Goal: Information Seeking & Learning: Find specific fact

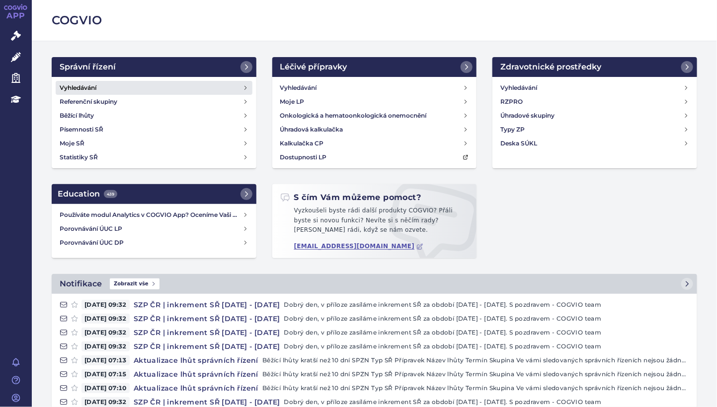
click at [82, 87] on h4 "Vyhledávání" at bounding box center [78, 88] width 37 height 10
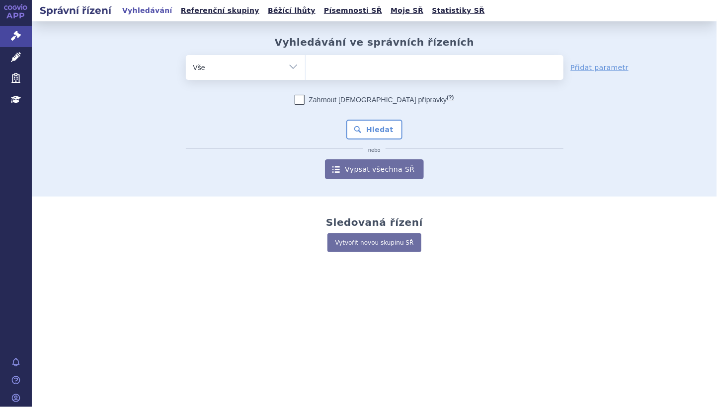
click at [318, 60] on ul at bounding box center [435, 65] width 258 height 21
click at [306, 60] on select at bounding box center [305, 67] width 0 height 25
paste input "GLUCOPHAGE"
type input "GLUCOPHAGE"
select select "GLUCOPHAGE"
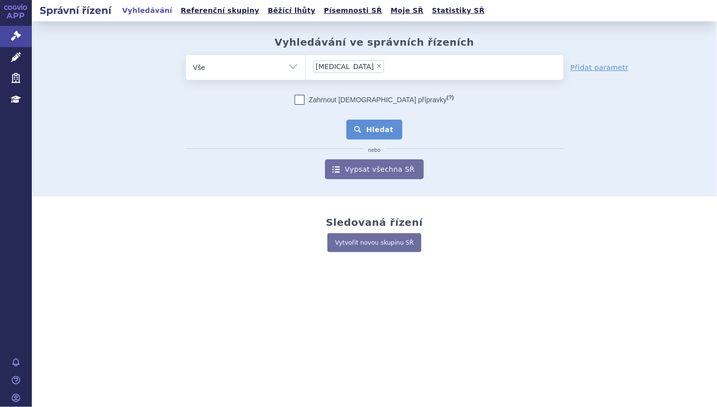
click at [372, 133] on button "Hledat" at bounding box center [374, 130] width 56 height 20
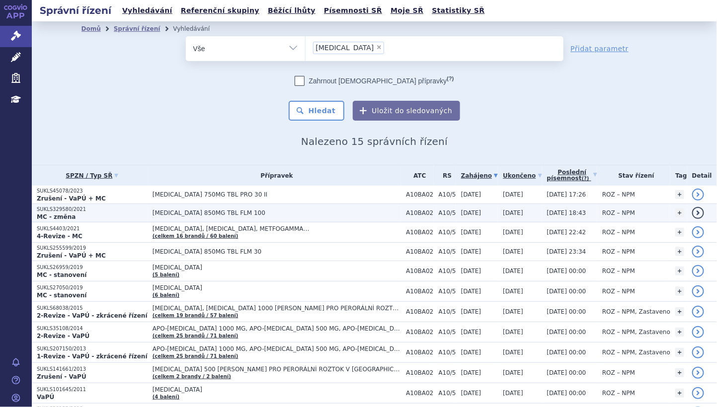
click at [695, 212] on link "detail" at bounding box center [698, 213] width 12 height 12
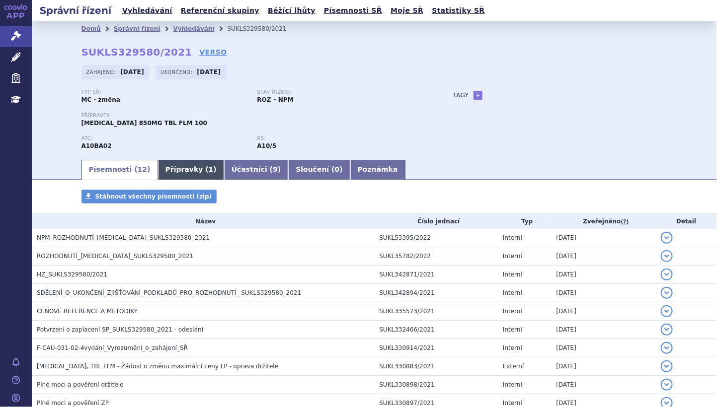
click at [178, 172] on link "Přípravky ( 1 )" at bounding box center [191, 170] width 66 height 20
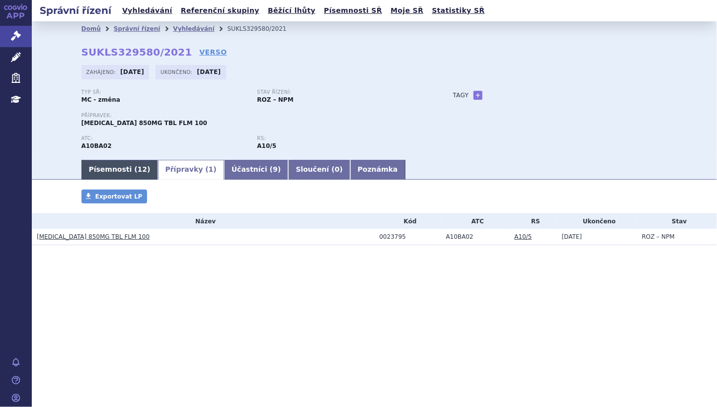
click at [105, 167] on link "Písemnosti ( 12 )" at bounding box center [119, 170] width 77 height 20
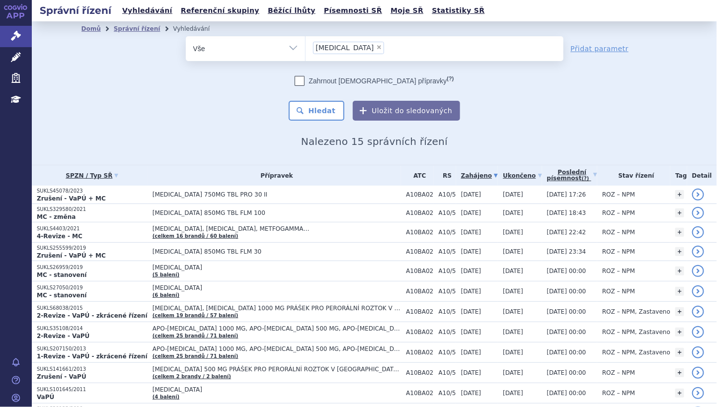
click at [376, 47] on span "×" at bounding box center [379, 47] width 6 height 6
click at [306, 47] on select "[MEDICAL_DATA]" at bounding box center [305, 48] width 0 height 25
select select
click at [110, 53] on div "odstranit Vše Spisová značka Typ SŘ" at bounding box center [374, 78] width 586 height 84
click at [325, 49] on ul at bounding box center [435, 46] width 258 height 21
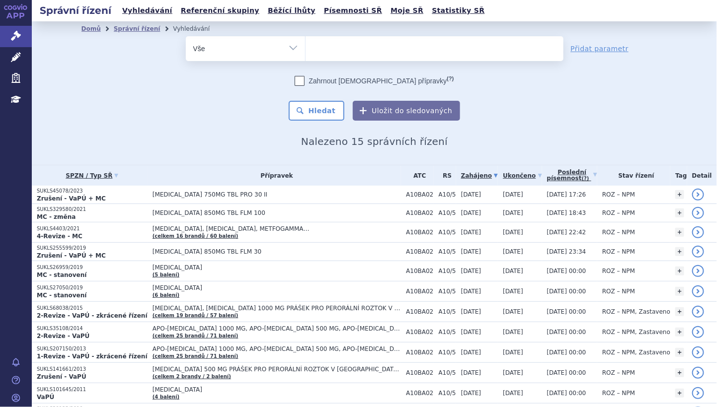
click at [306, 49] on select "GLUCOPHAGE" at bounding box center [305, 48] width 0 height 25
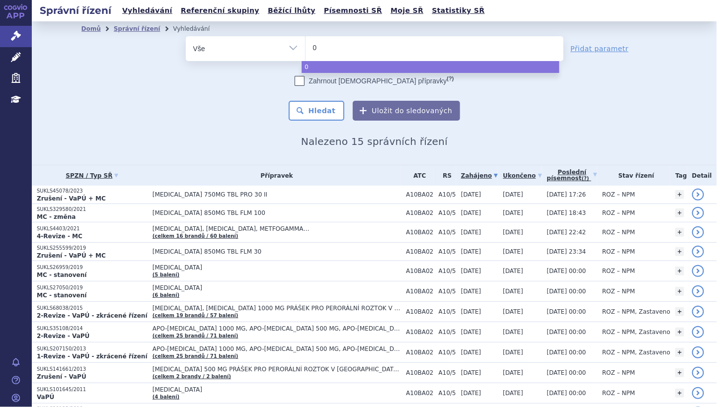
type input "01"
type input "012"
type input "0128"
type input "01286"
type input "012862"
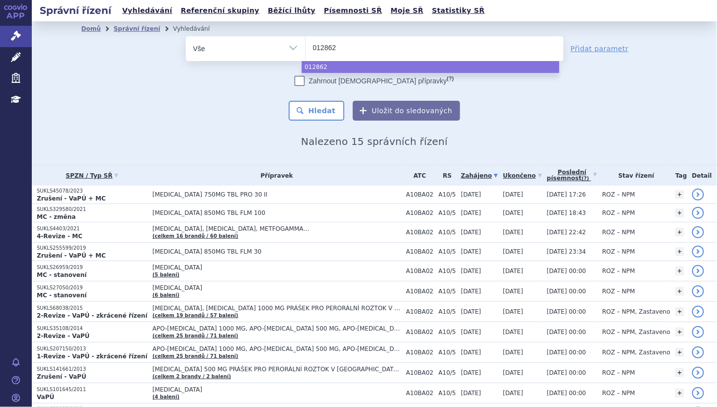
type input "0128625"
select select "0128625"
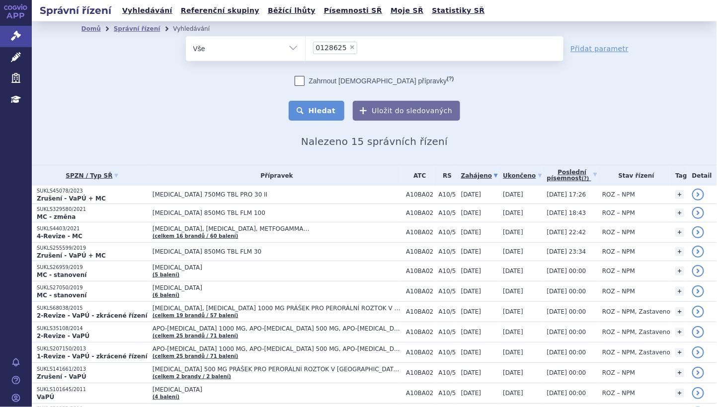
click at [322, 113] on button "Hledat" at bounding box center [317, 111] width 56 height 20
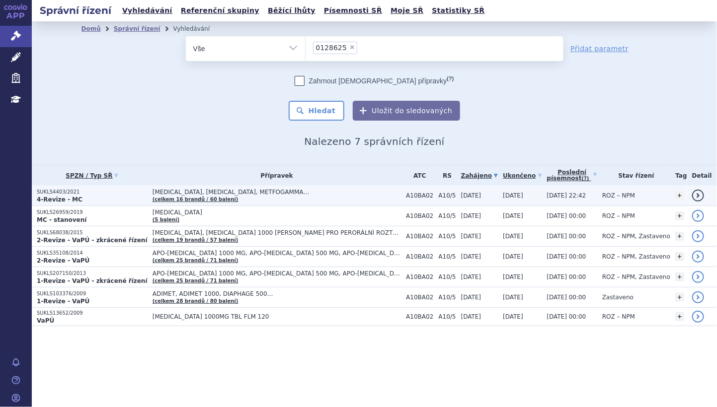
click at [700, 195] on link "detail" at bounding box center [698, 196] width 12 height 12
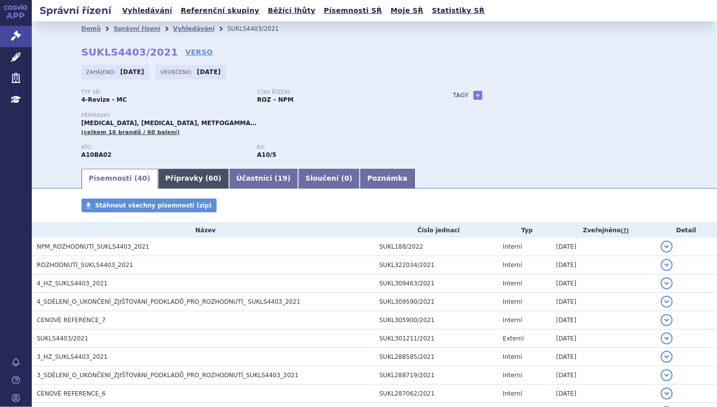
click at [166, 177] on link "Přípravky ( 60 )" at bounding box center [193, 179] width 71 height 20
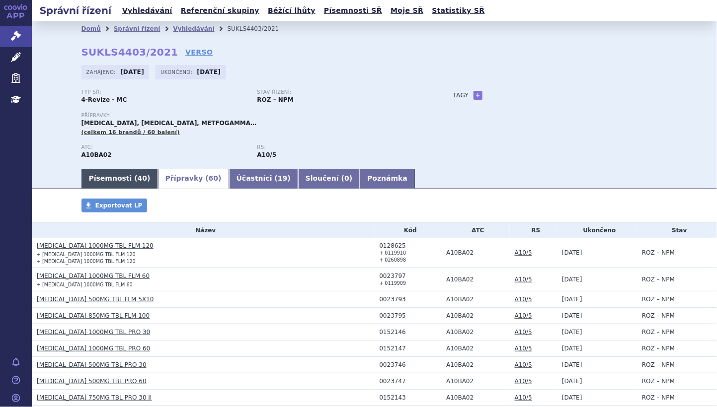
click at [109, 178] on link "Písemnosti ( 40 )" at bounding box center [119, 179] width 77 height 20
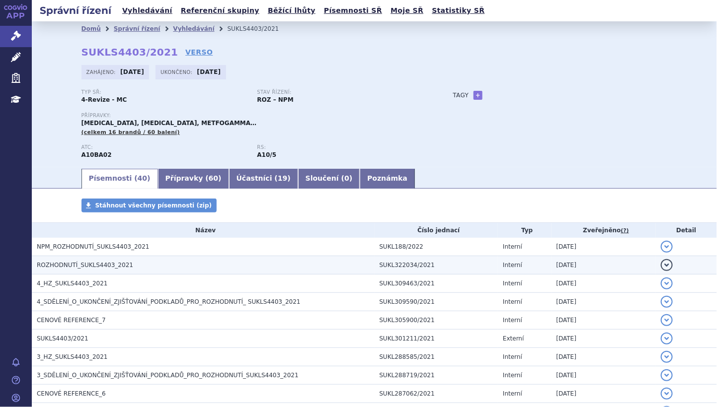
click at [661, 263] on button "detail" at bounding box center [667, 265] width 12 height 12
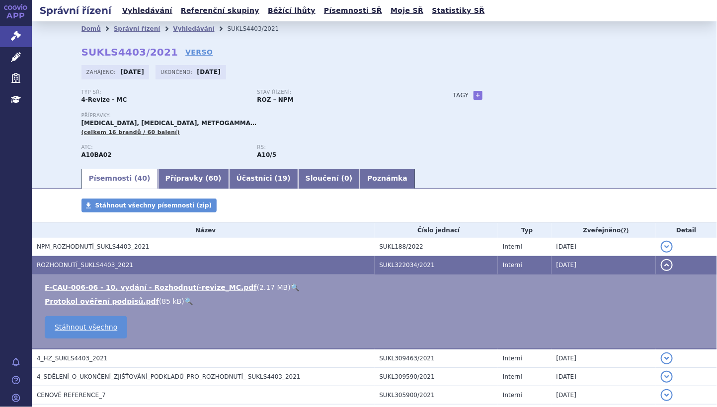
click at [291, 287] on link "🔍" at bounding box center [295, 288] width 8 height 8
click at [257, 96] on strong "ROZ – NPM" at bounding box center [275, 99] width 36 height 7
click at [175, 30] on link "Vyhledávání" at bounding box center [193, 28] width 41 height 7
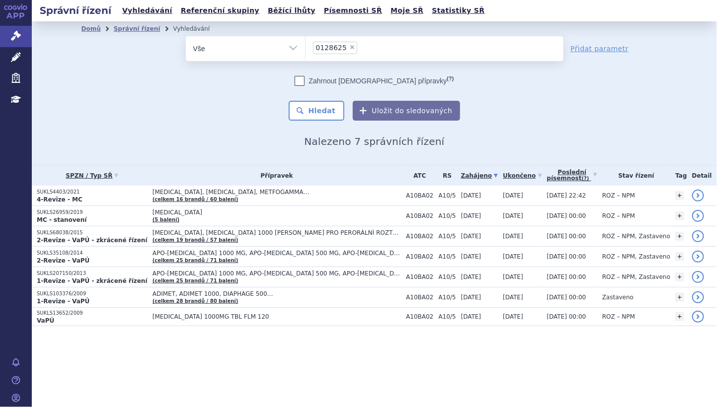
click at [349, 47] on span "×" at bounding box center [352, 47] width 6 height 6
click at [306, 47] on select "0128625" at bounding box center [305, 48] width 0 height 25
select select
type input "B02BD02"
select select "B02BD02"
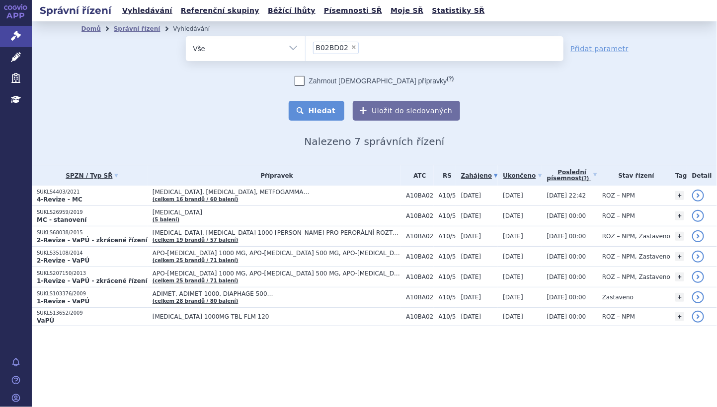
click at [322, 112] on button "Hledat" at bounding box center [317, 111] width 56 height 20
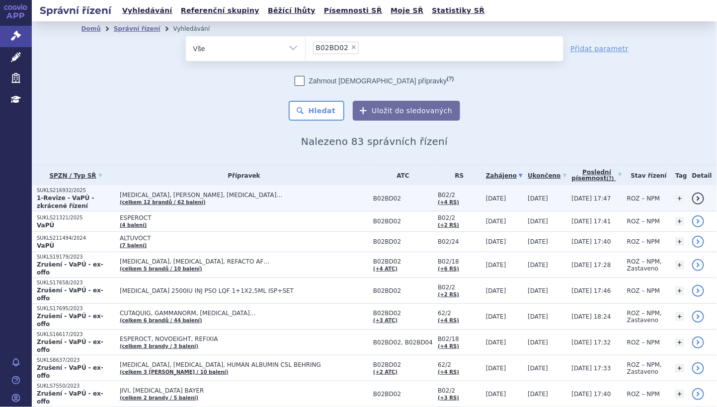
click at [696, 195] on link "detail" at bounding box center [698, 199] width 12 height 12
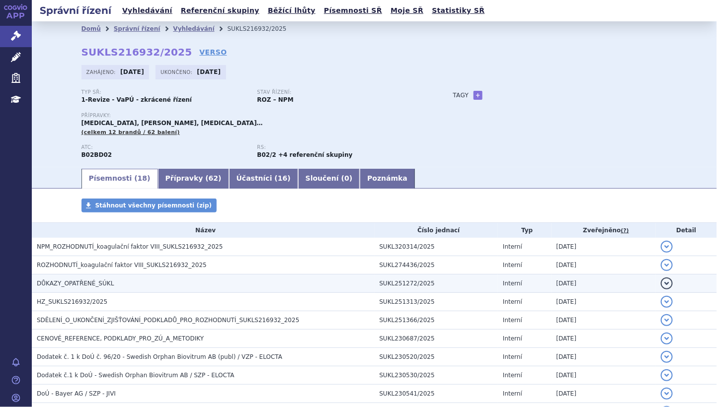
click at [661, 283] on button "detail" at bounding box center [667, 284] width 12 height 12
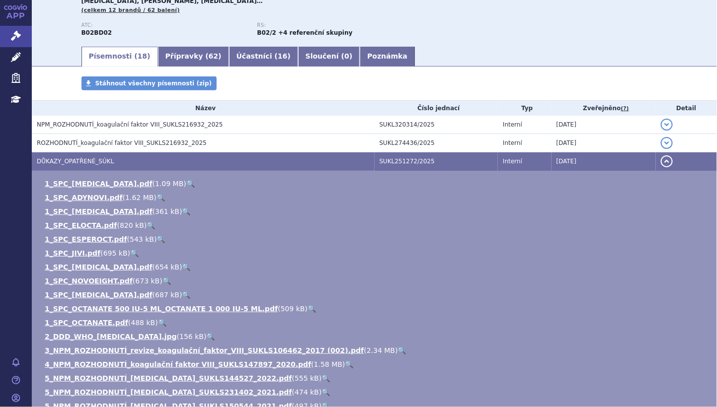
scroll to position [99, 0]
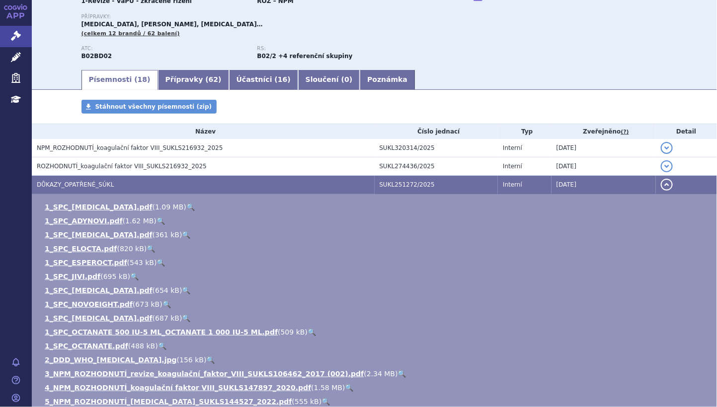
click at [661, 184] on button "detail" at bounding box center [667, 185] width 12 height 12
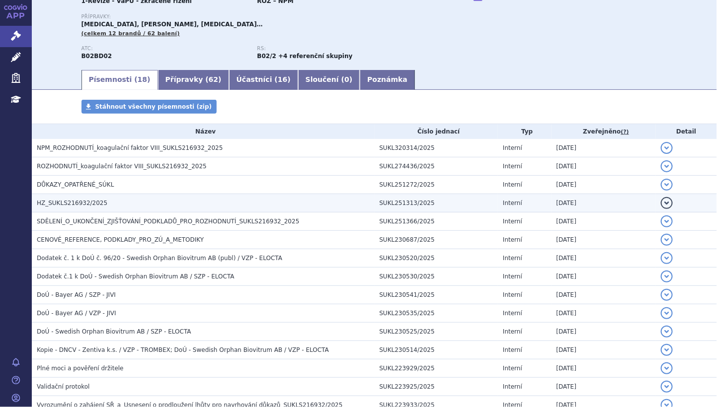
click at [662, 202] on button "detail" at bounding box center [667, 203] width 12 height 12
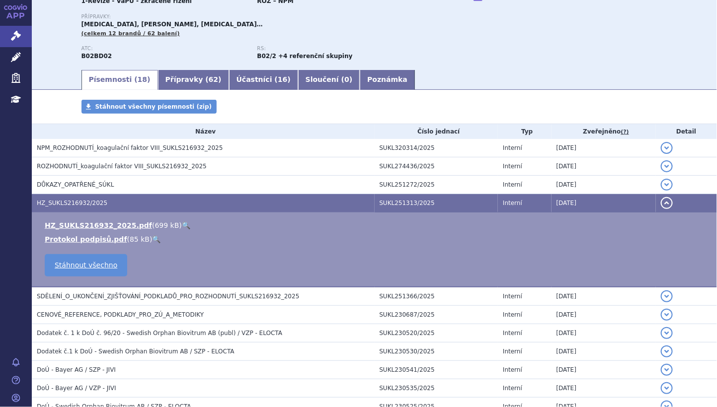
click at [182, 222] on link "🔍" at bounding box center [186, 226] width 8 height 8
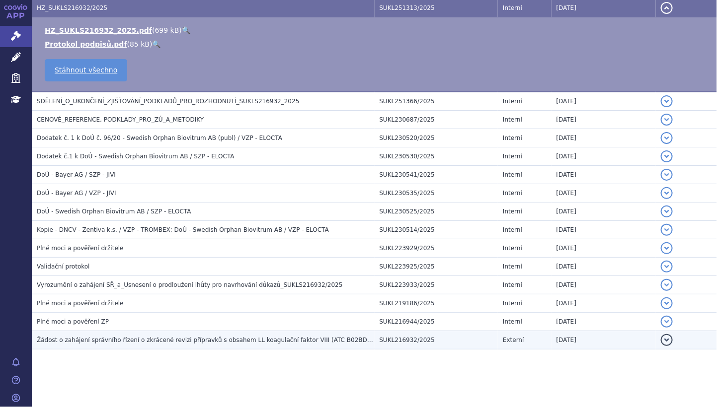
click at [158, 341] on span "Žádost o zahájení správního řízení o zkrácené revizi přípravků s obsahem LL koa…" at bounding box center [207, 340] width 340 height 7
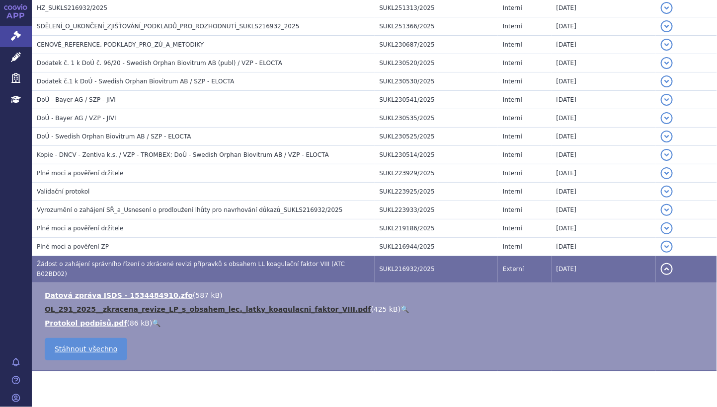
click at [178, 306] on link "OL_291_2025__zkracena_revize_LP_s_obsahem_lec._latky_koagulacni_faktor_VIII.pdf" at bounding box center [208, 310] width 326 height 8
